Goal: Entertainment & Leisure: Consume media (video, audio)

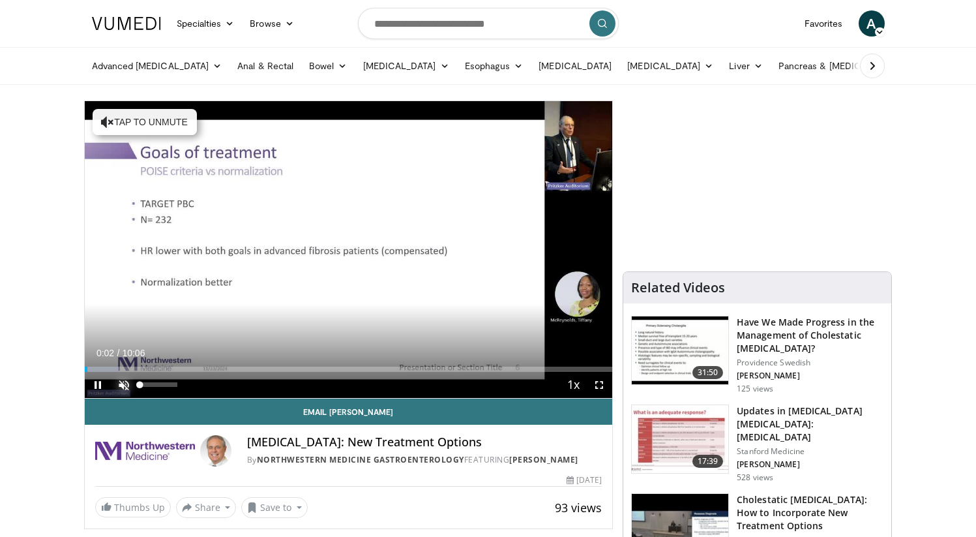
click at [125, 389] on span "Video Player" at bounding box center [124, 385] width 26 height 26
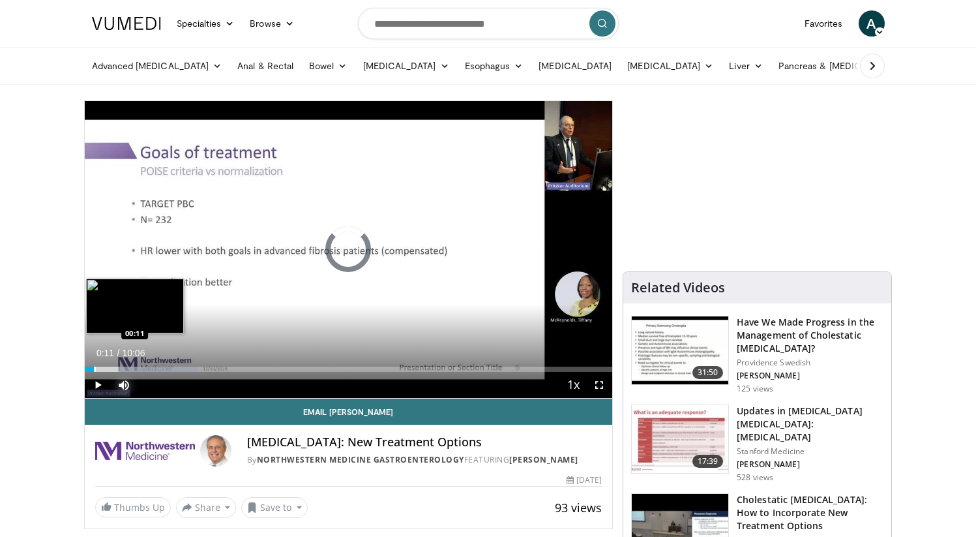
click at [94, 365] on div "Loaded : 21.45% 00:11 00:11" at bounding box center [349, 365] width 528 height 12
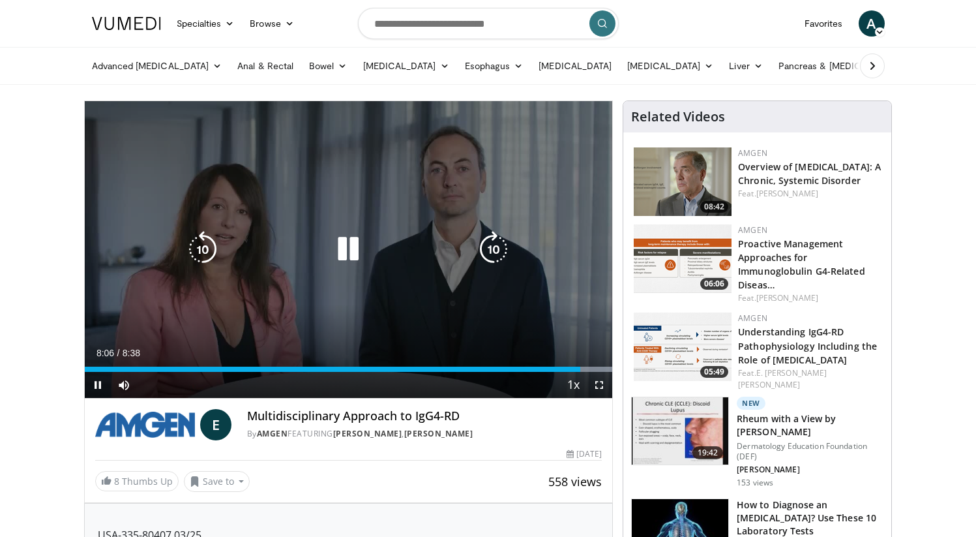
click at [344, 257] on icon "Video Player" at bounding box center [348, 249] width 37 height 37
